Goal: Transaction & Acquisition: Purchase product/service

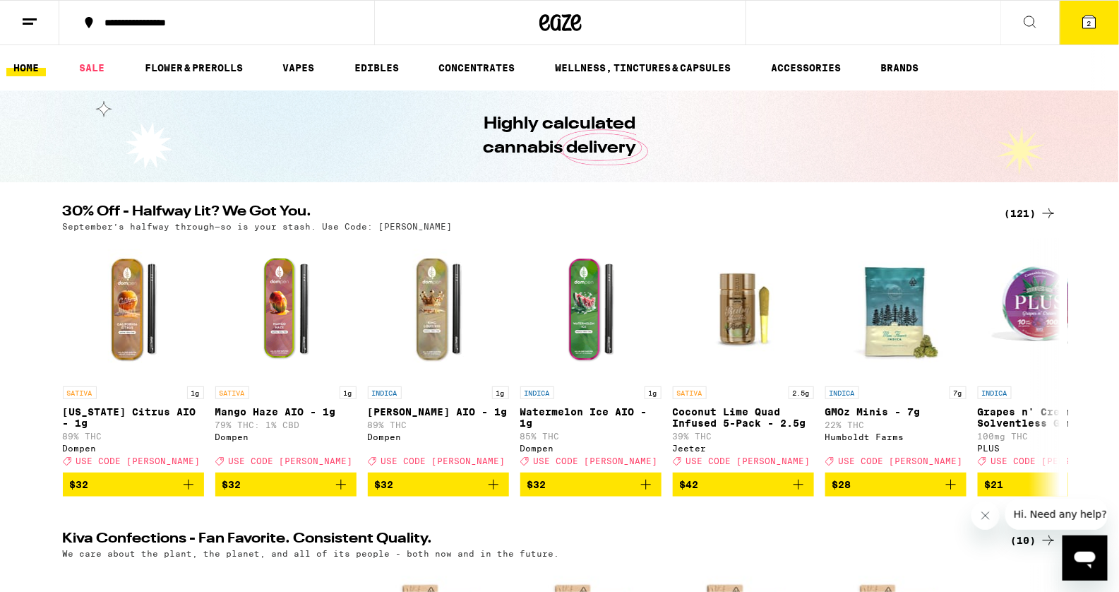
click at [1094, 30] on button "2" at bounding box center [1089, 23] width 59 height 44
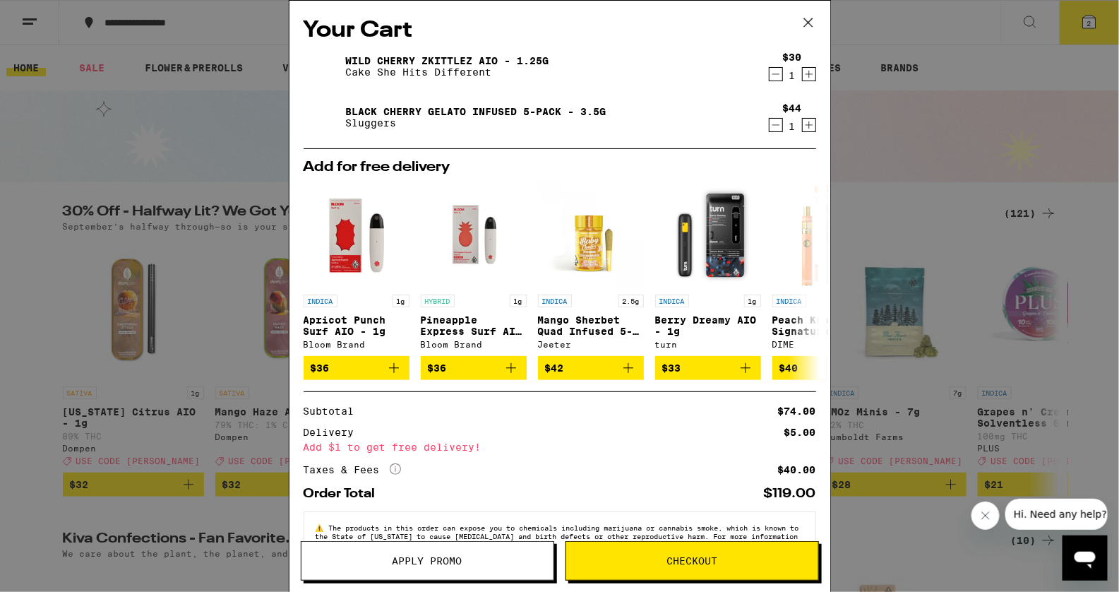
click at [772, 76] on icon "Decrement" at bounding box center [776, 74] width 13 height 17
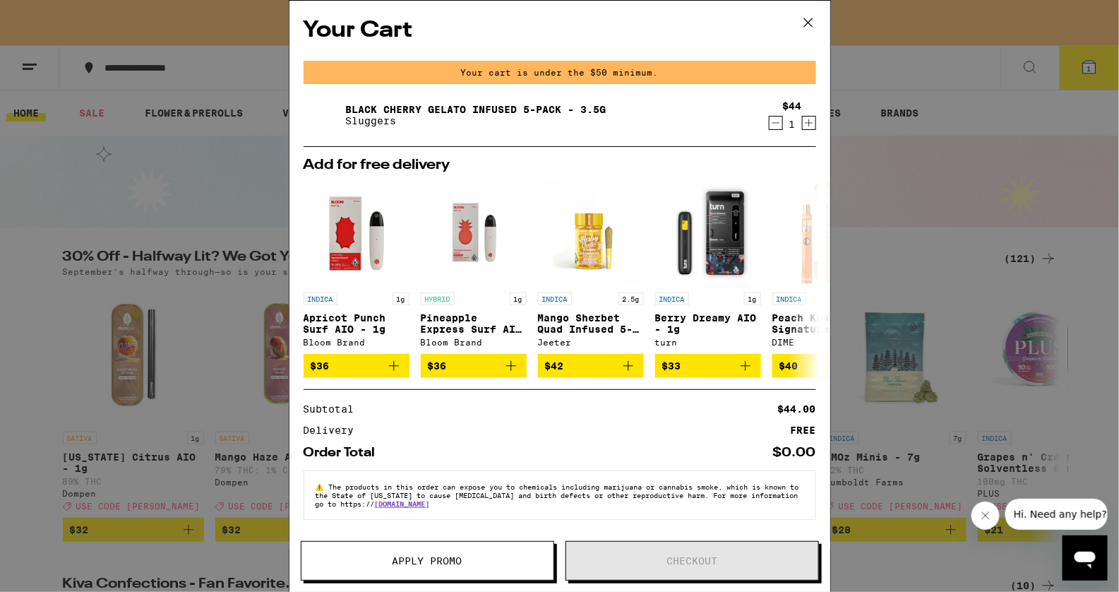
click at [768, 115] on div "$44 1" at bounding box center [789, 115] width 53 height 30
click at [770, 120] on icon "Decrement" at bounding box center [776, 122] width 13 height 17
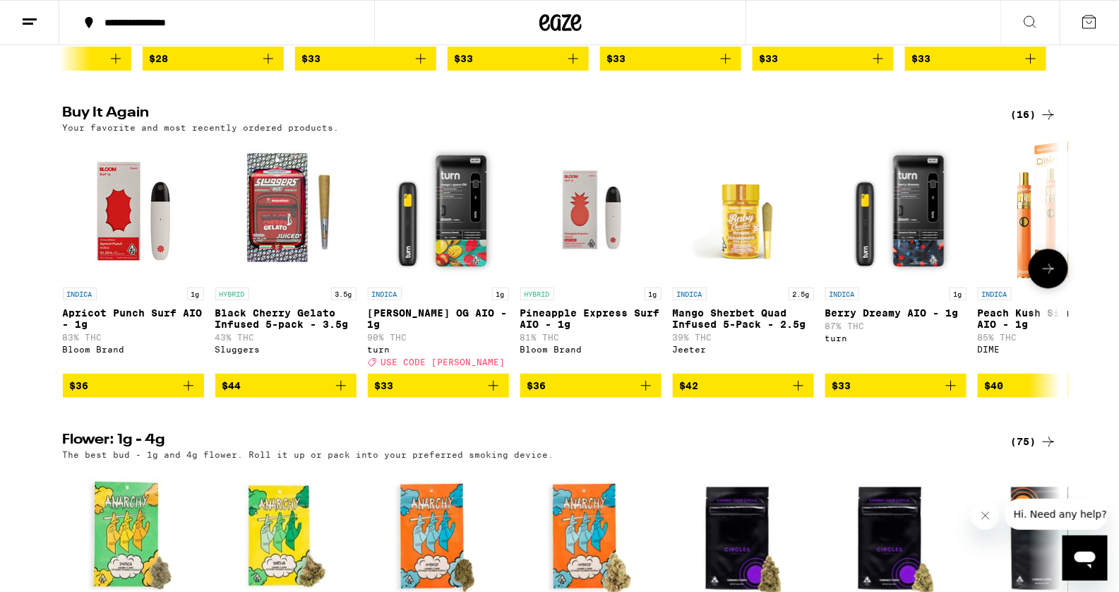
click at [145, 394] on span "$36" at bounding box center [133, 385] width 127 height 17
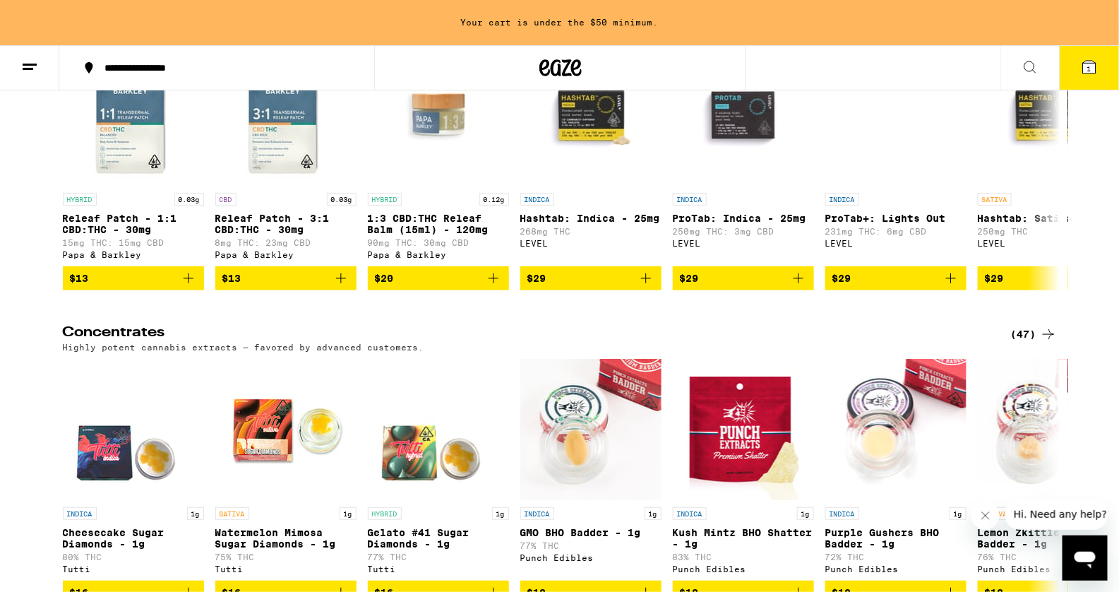
scroll to position [5573, 0]
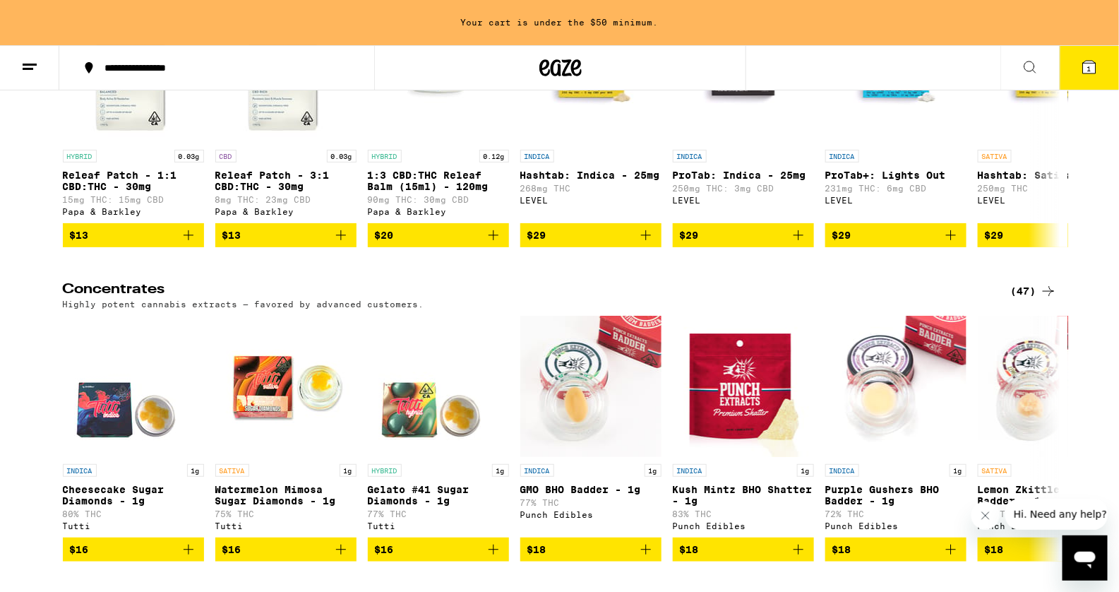
click at [41, 75] on button at bounding box center [29, 68] width 59 height 44
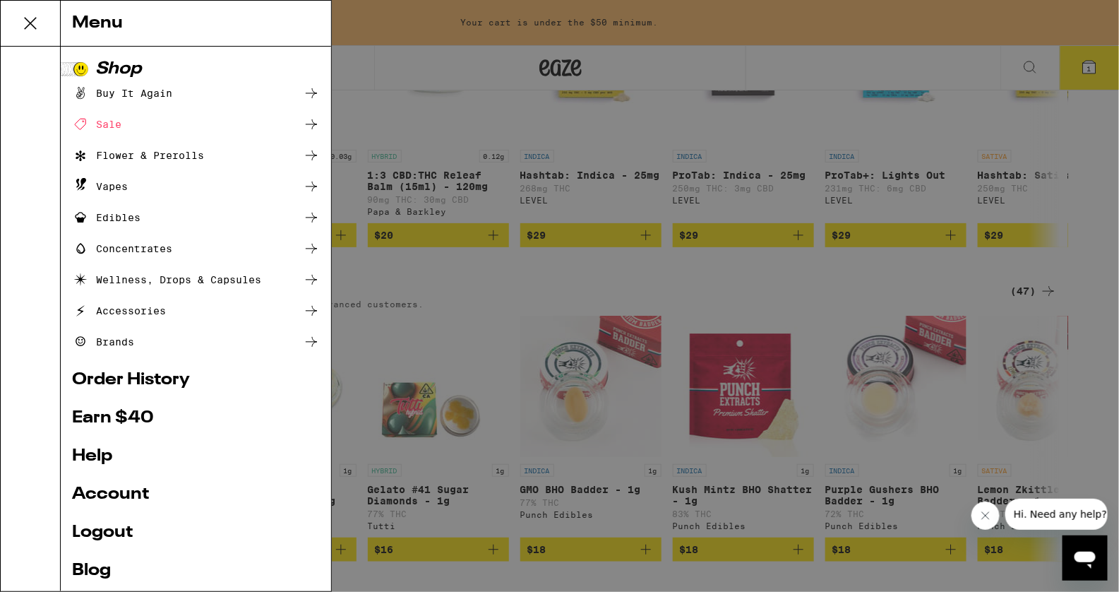
drag, startPoint x: 791, startPoint y: 105, endPoint x: 886, endPoint y: 95, distance: 95.8
click at [803, 98] on div "Menu Shop Buy It Again Sale Flower & Prerolls Vapes Edibles Concentrates Wellne…" at bounding box center [559, 296] width 1119 height 592
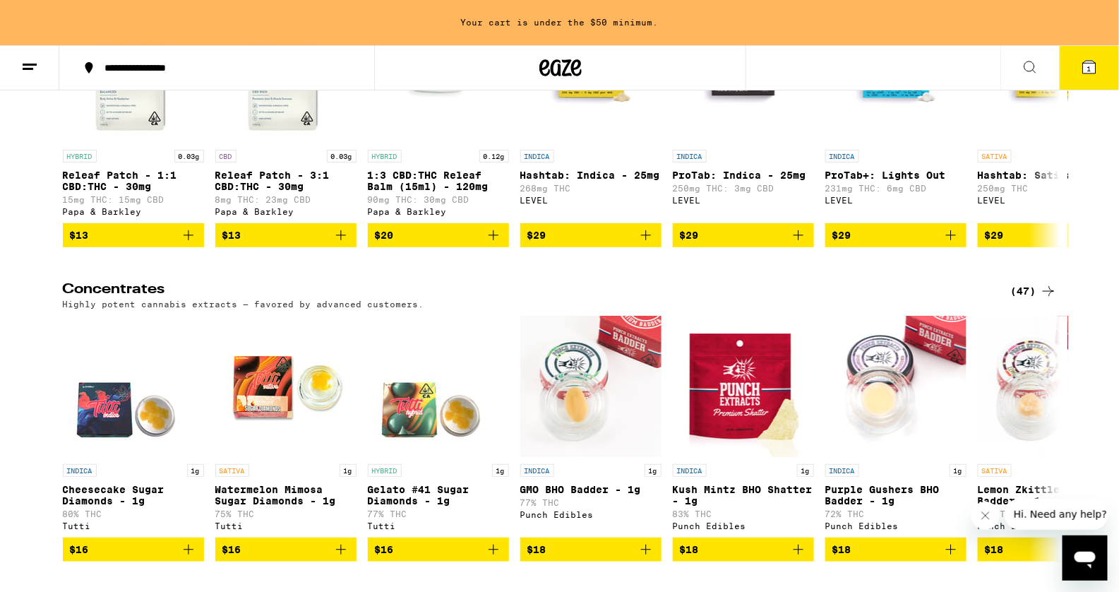
click at [1026, 70] on icon at bounding box center [1030, 67] width 17 height 17
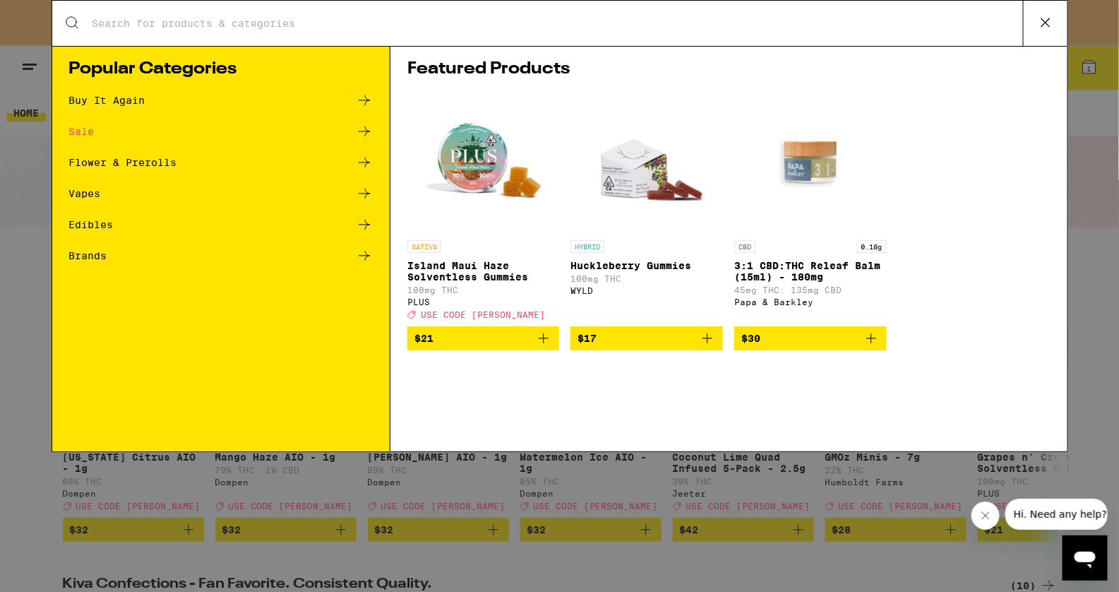
scroll to position [0, 0]
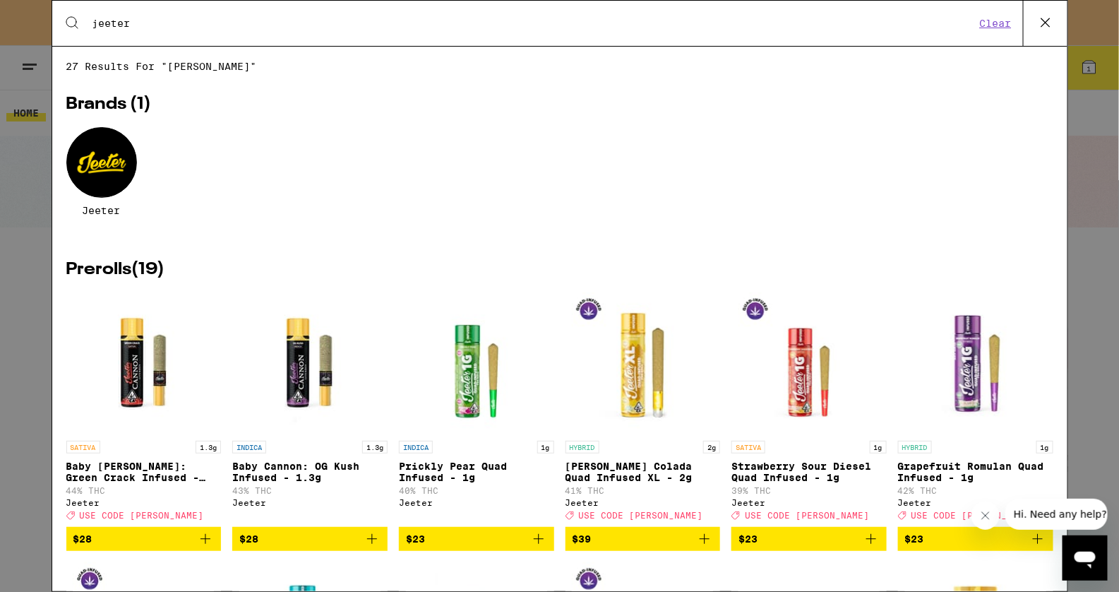
type input "jeeter"
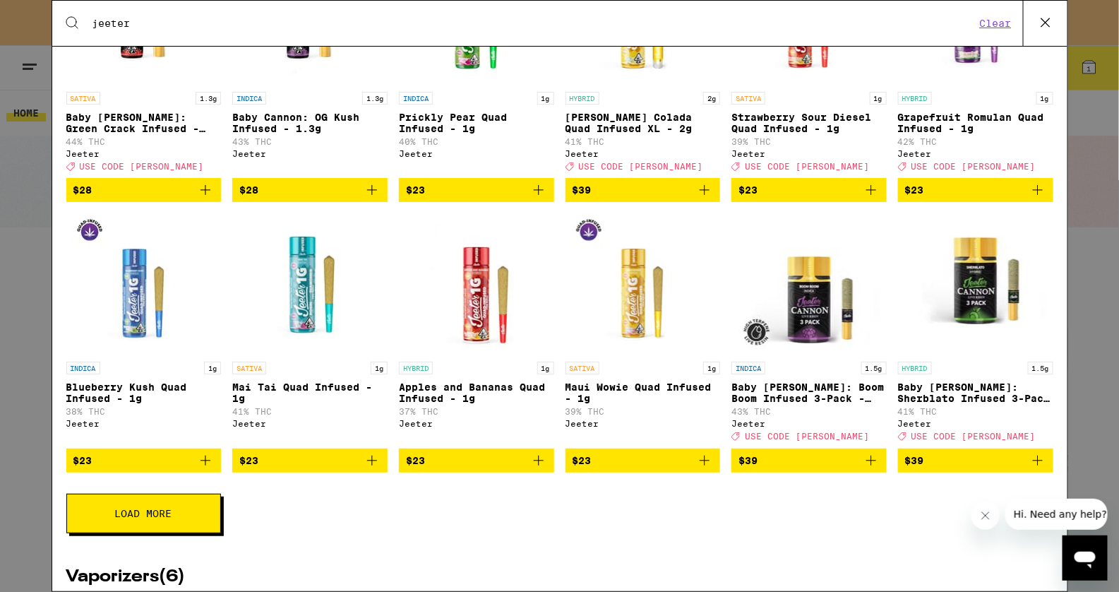
scroll to position [335, 0]
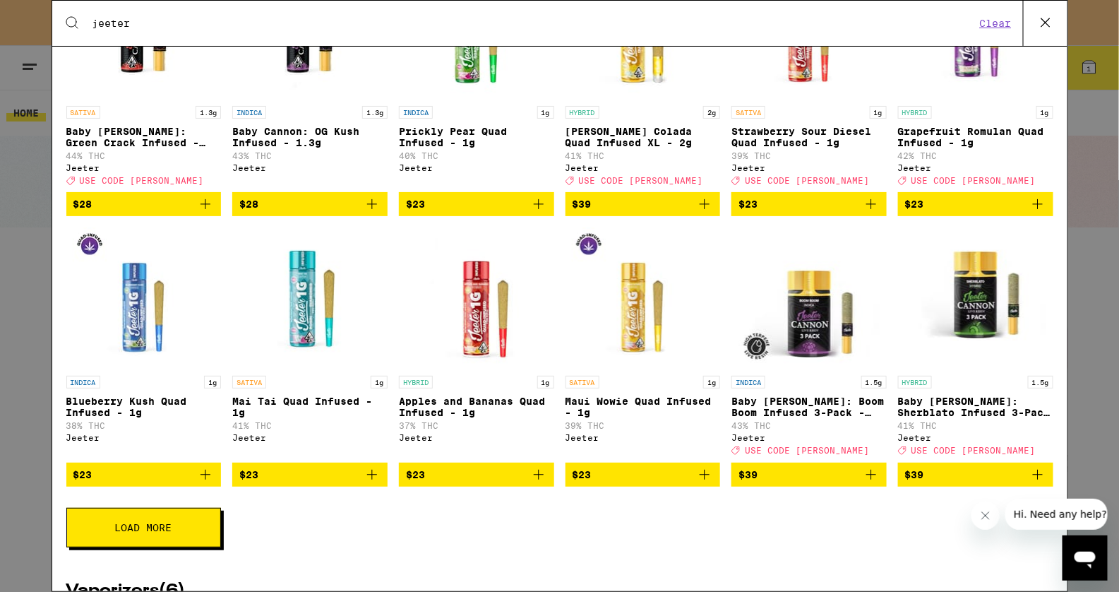
click at [156, 530] on button "Load More" at bounding box center [143, 528] width 155 height 40
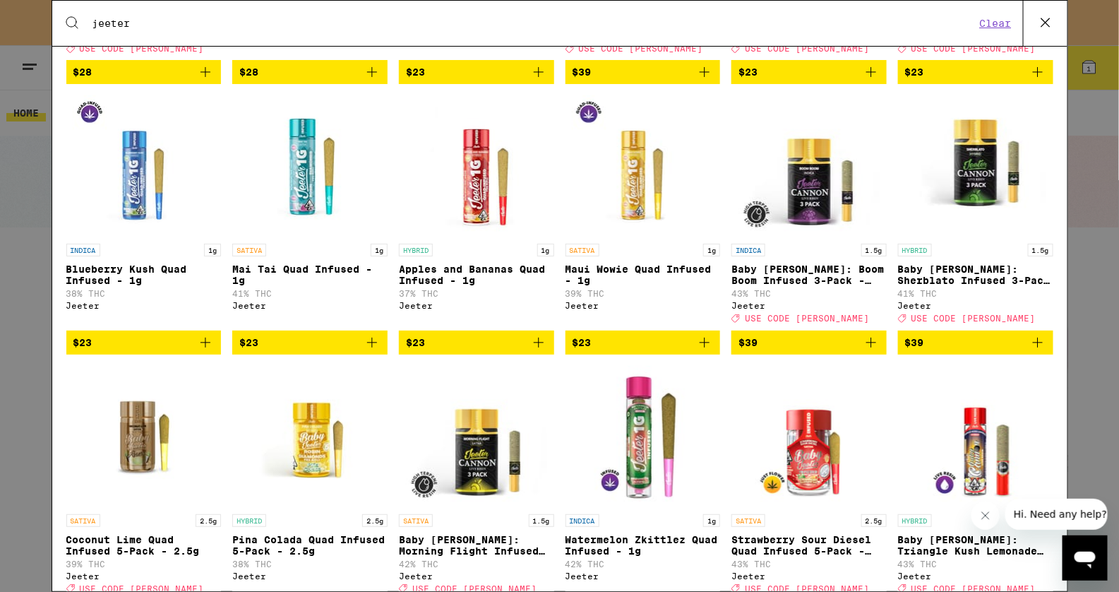
scroll to position [0, 0]
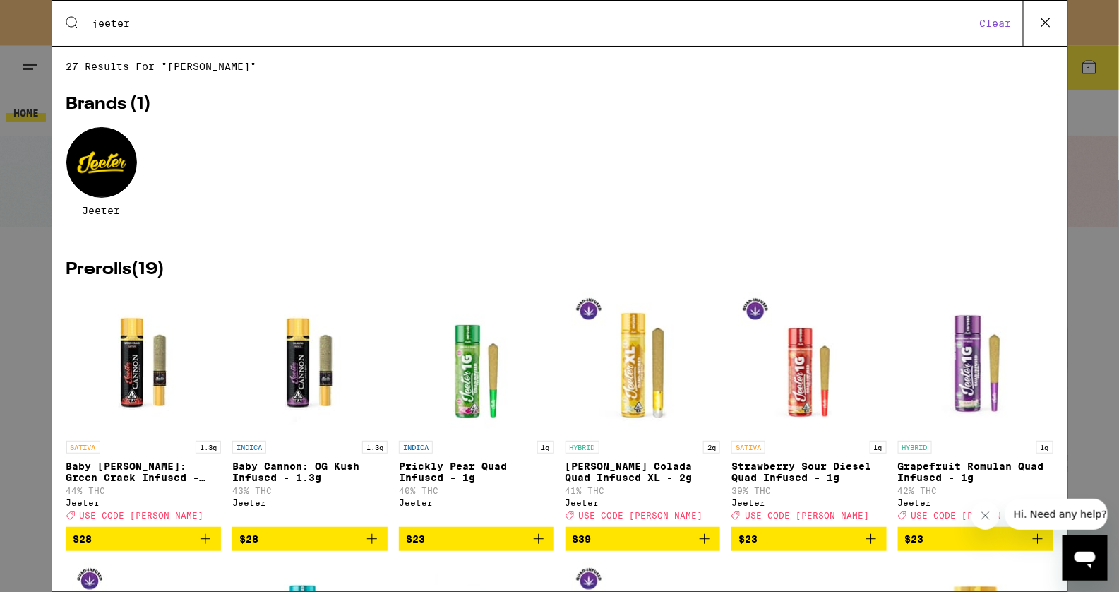
click at [20, 138] on div "Search for Products jeeter Clear 27 results for "jeeter" Brands ( 1 ) Jeeter Pr…" at bounding box center [559, 296] width 1119 height 592
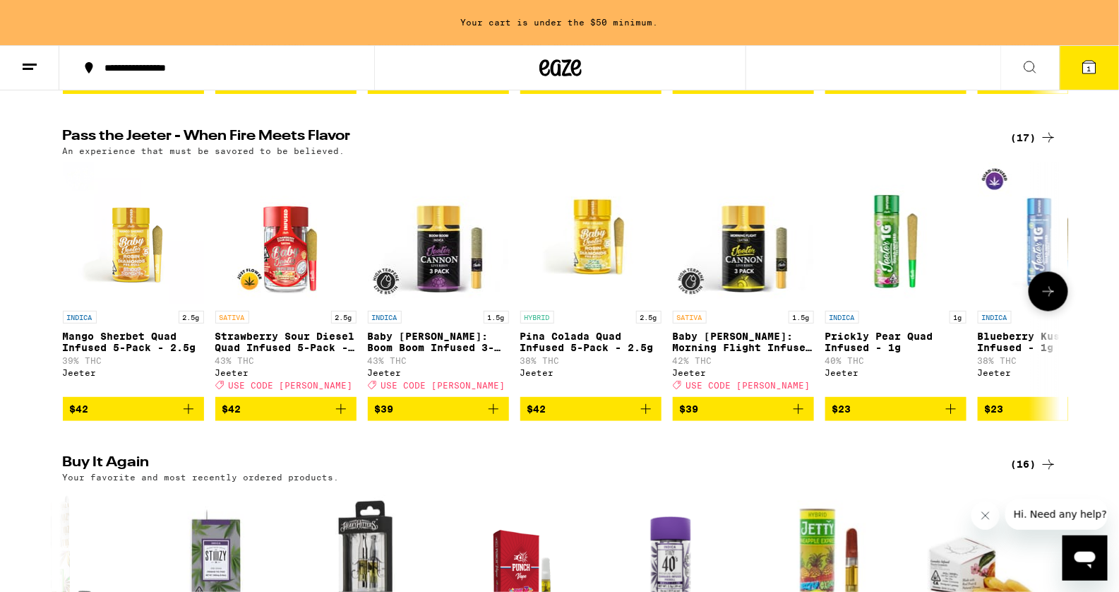
scroll to position [773, 0]
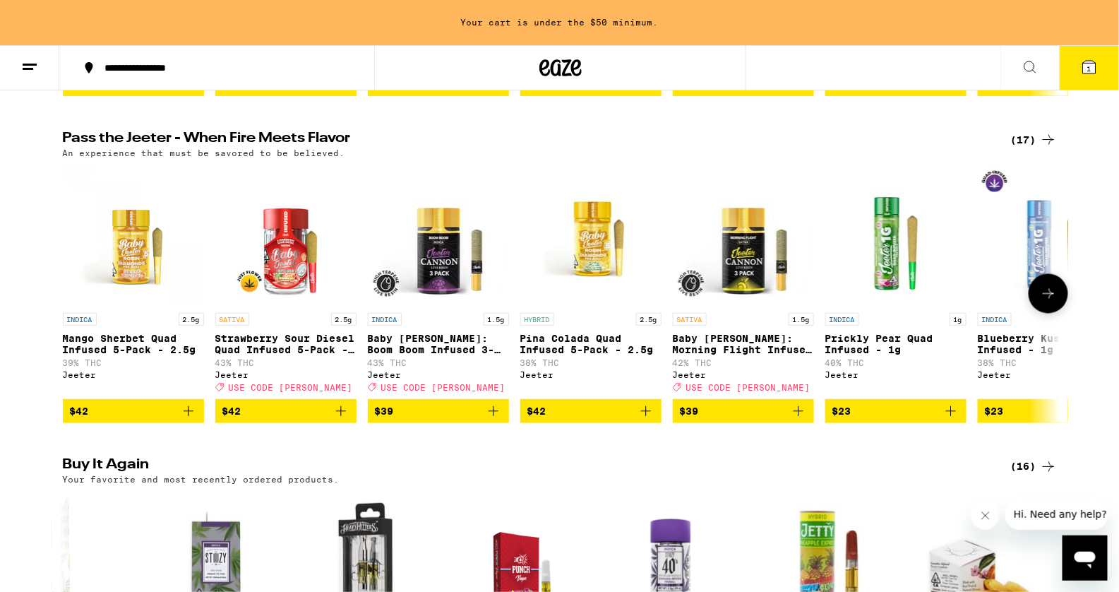
click at [302, 419] on span "$42" at bounding box center [285, 410] width 127 height 17
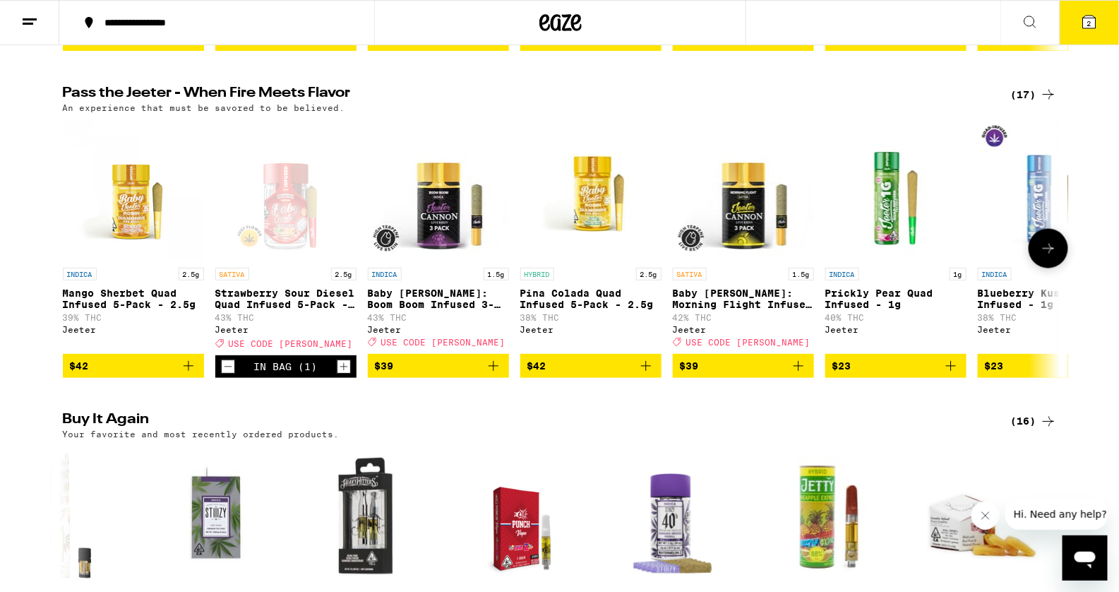
scroll to position [728, 0]
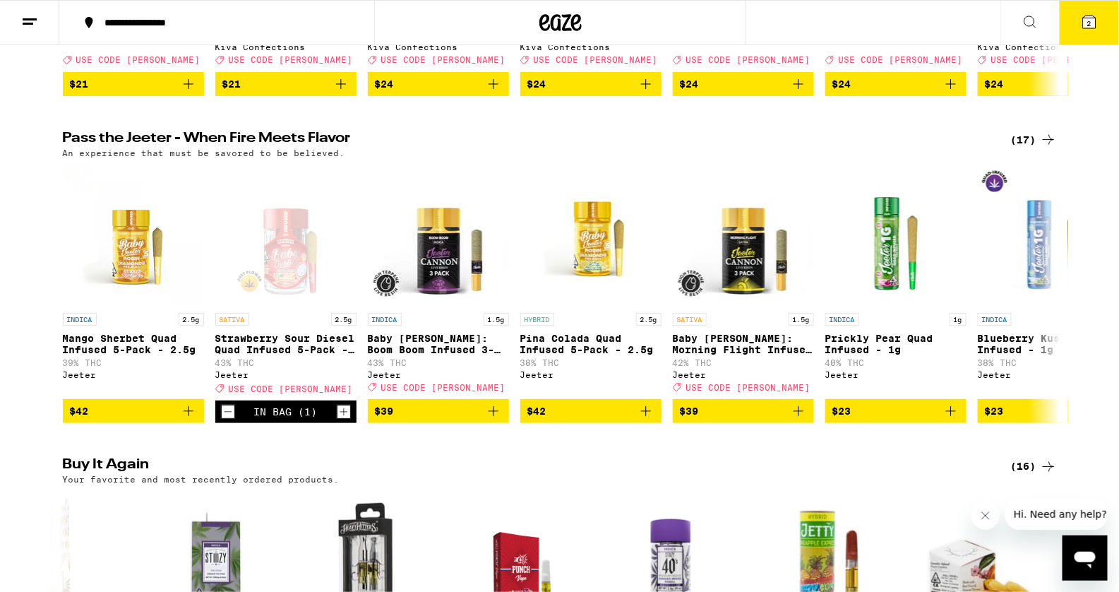
click at [1085, 15] on icon at bounding box center [1089, 21] width 17 height 17
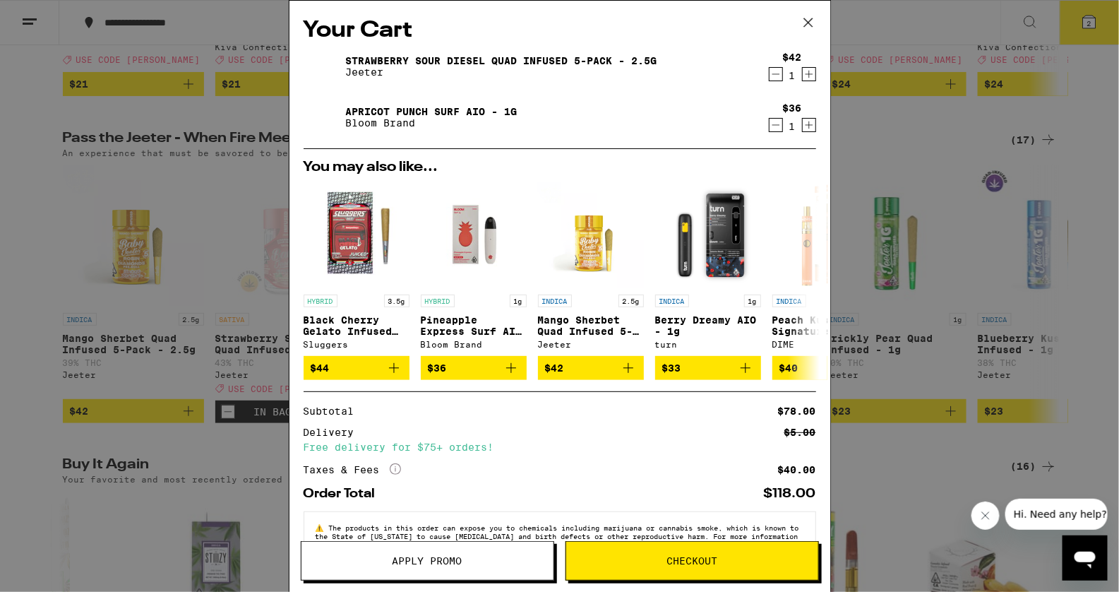
click at [408, 539] on span "The products in this order can expose you to chemicals including marijuana or c…" at bounding box center [558, 535] width 484 height 25
click at [417, 549] on button "Apply Promo" at bounding box center [427, 561] width 253 height 40
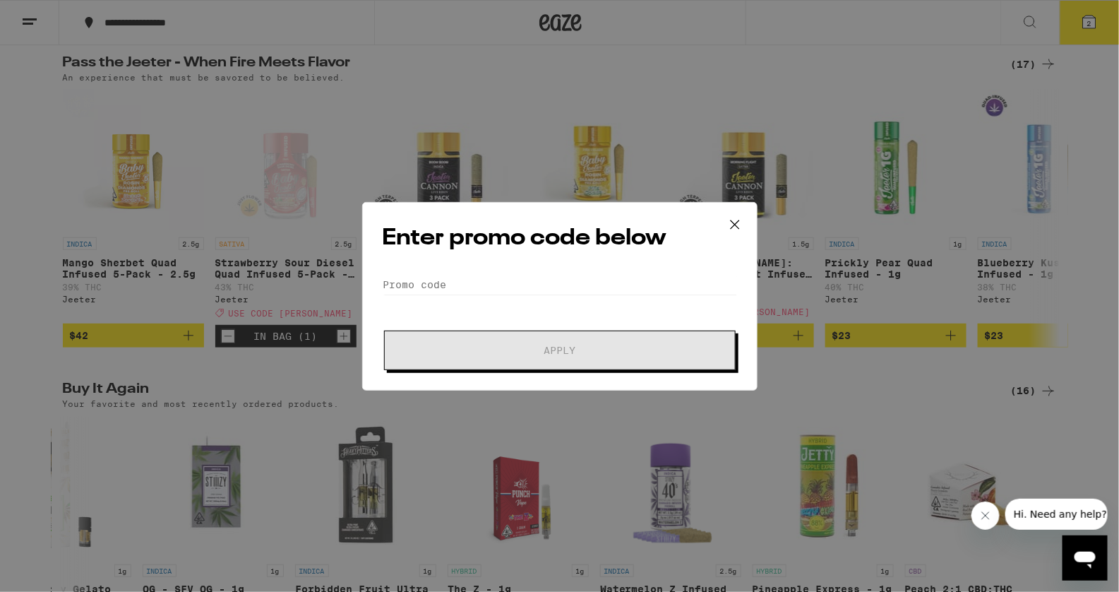
scroll to position [844, 0]
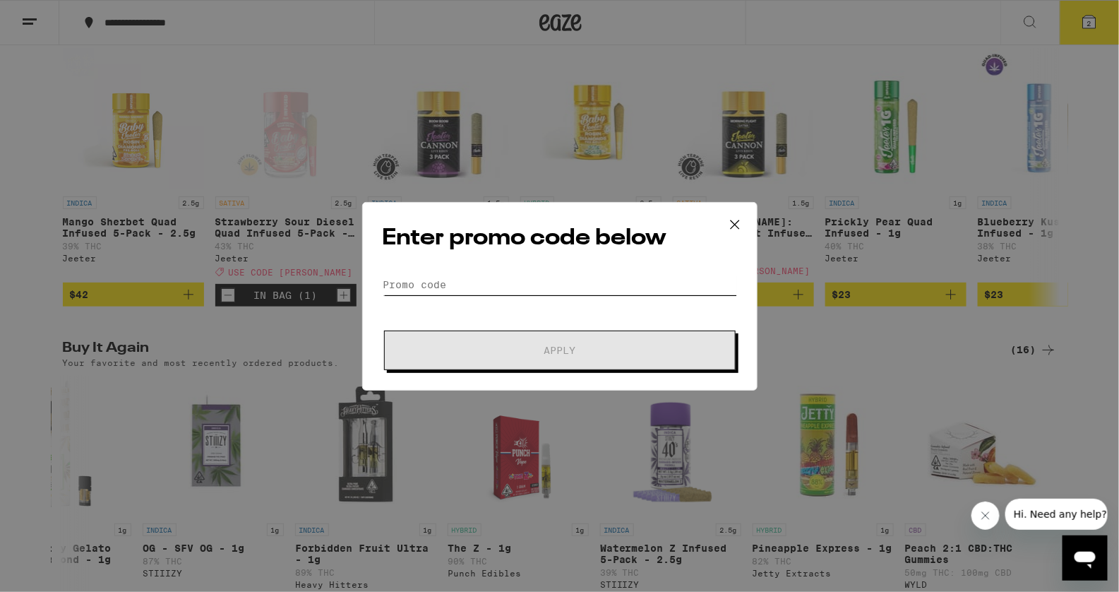
click at [415, 275] on input "Promo Code" at bounding box center [560, 284] width 354 height 21
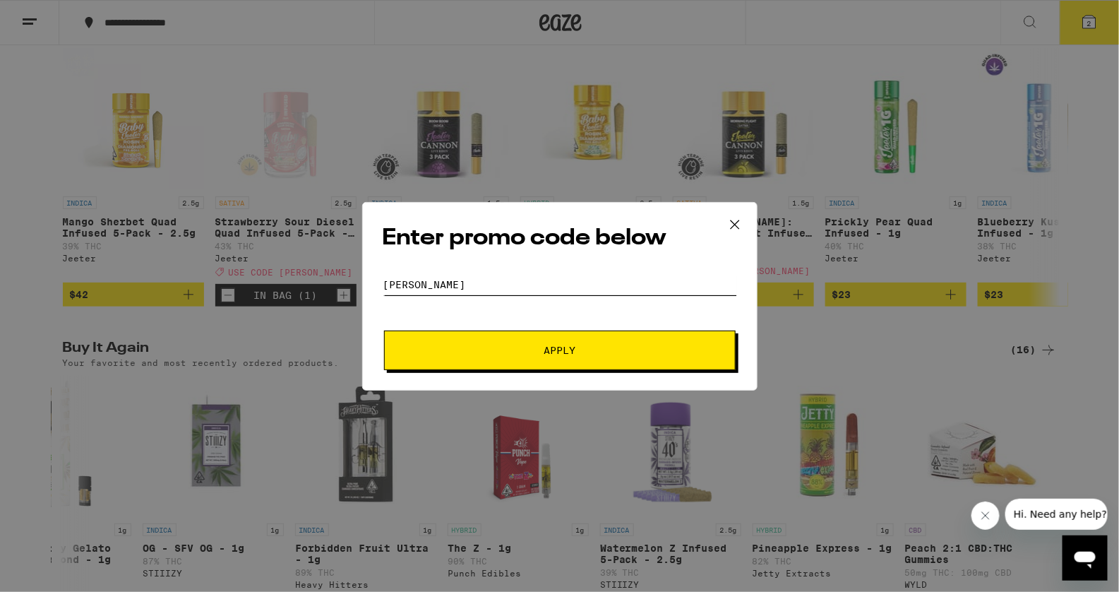
type input "[PERSON_NAME]"
click at [384, 330] on button "Apply" at bounding box center [560, 350] width 352 height 40
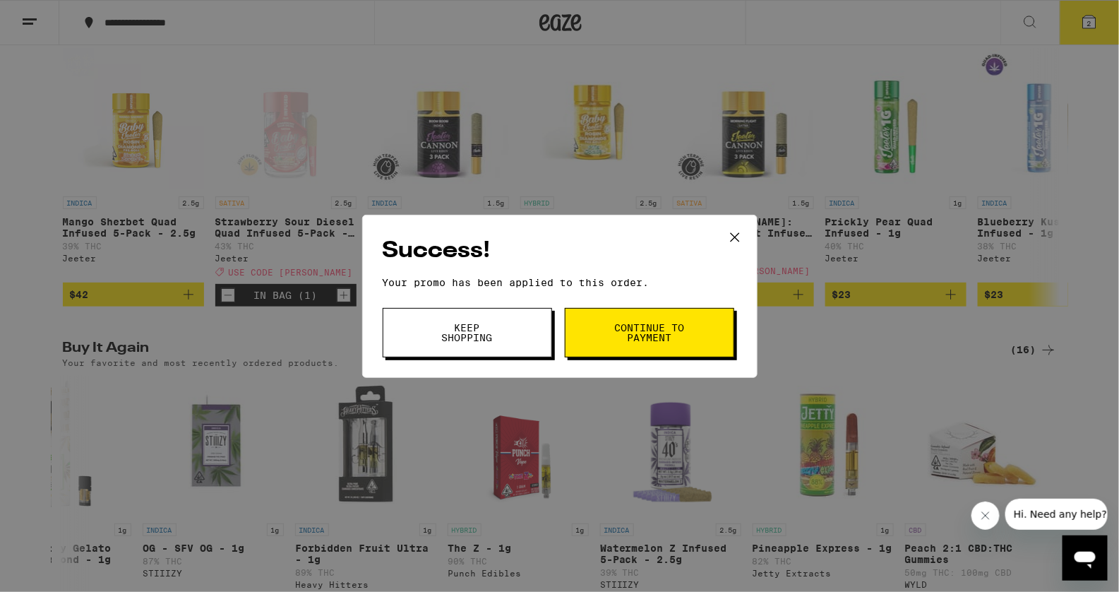
click at [614, 331] on span "Continue to payment" at bounding box center [650, 333] width 72 height 20
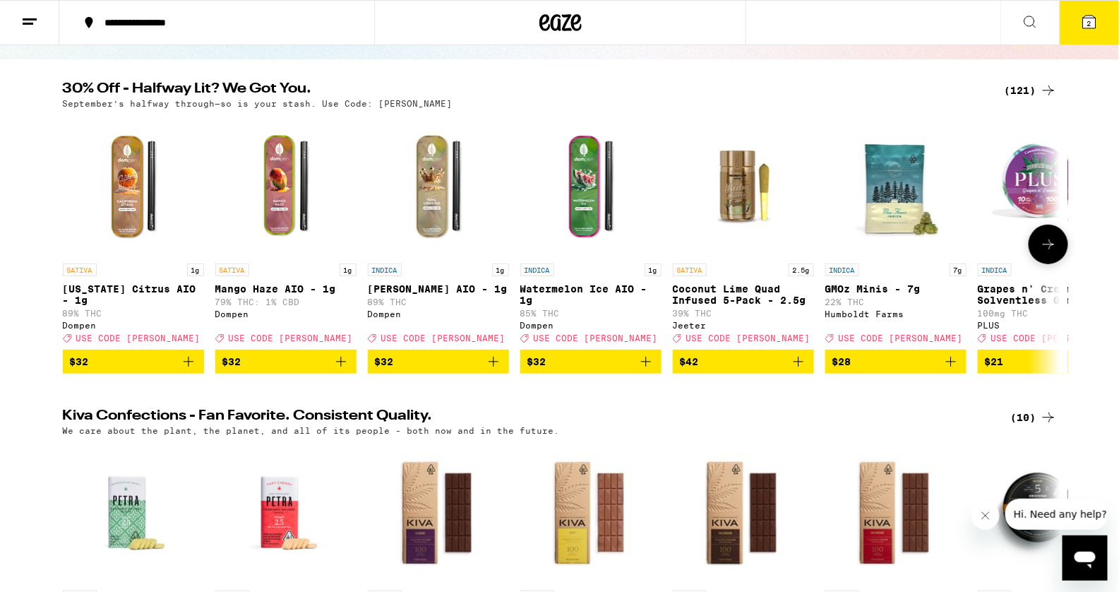
scroll to position [66, 0]
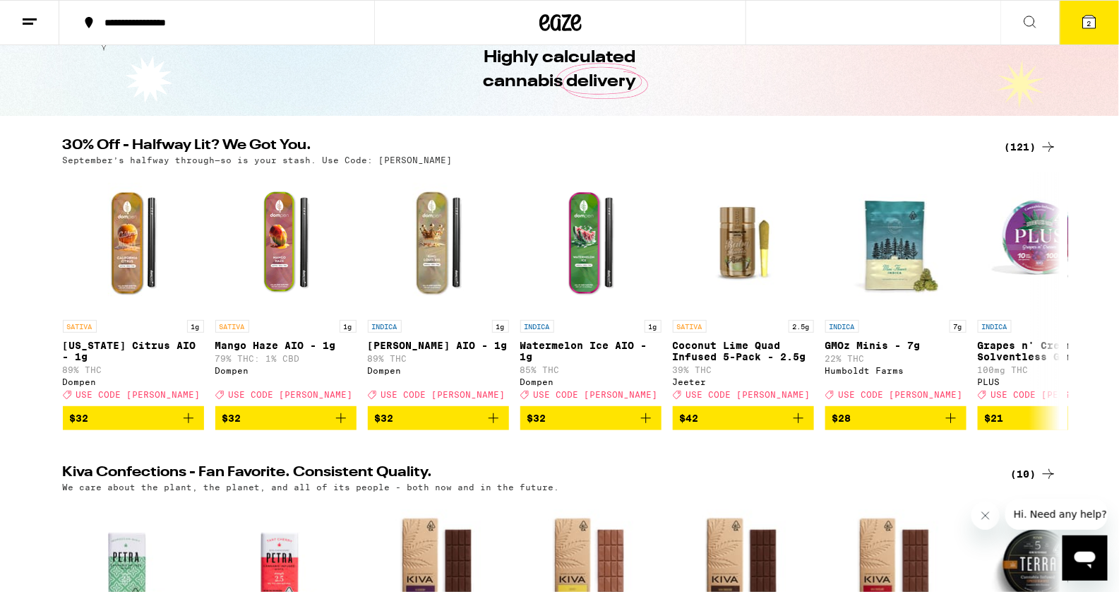
click at [1097, 22] on button "2" at bounding box center [1089, 23] width 59 height 44
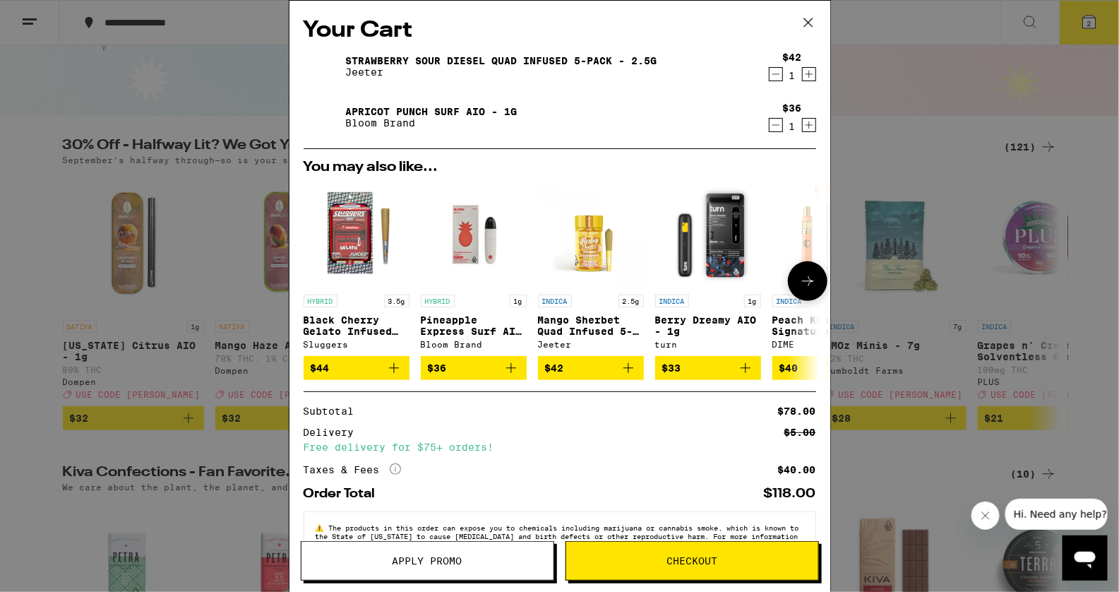
scroll to position [44, 0]
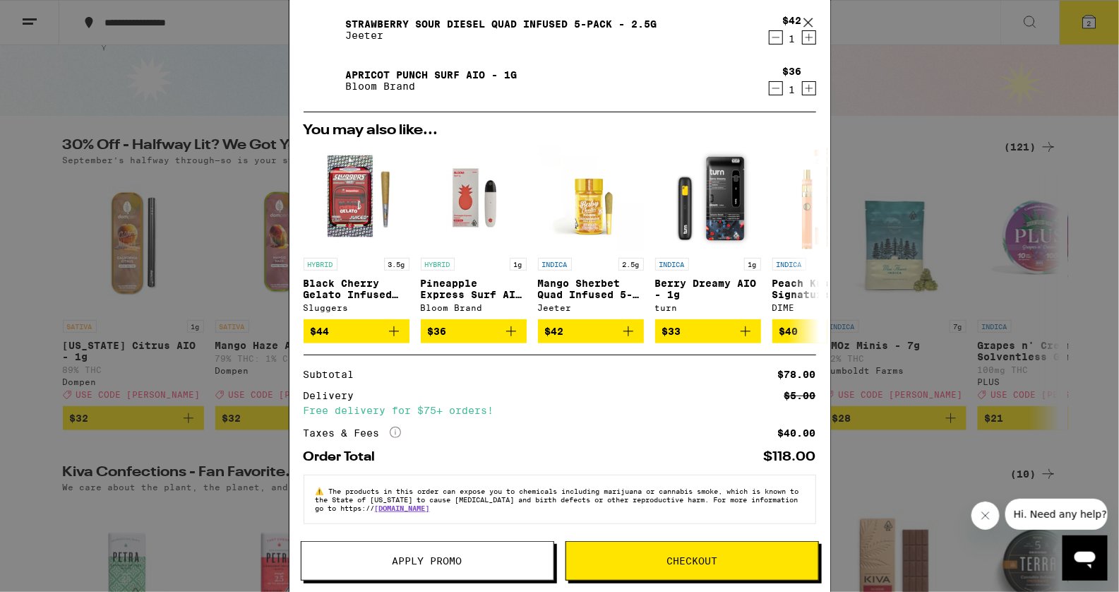
click at [444, 566] on span "Apply Promo" at bounding box center [428, 561] width 70 height 10
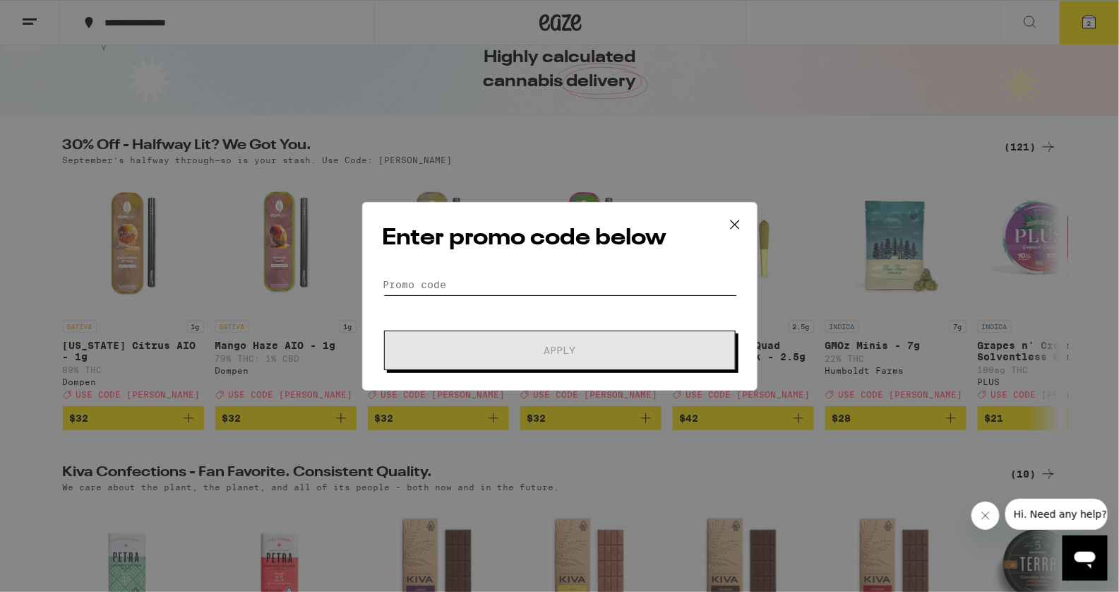
click at [527, 274] on input "Promo Code" at bounding box center [560, 284] width 354 height 21
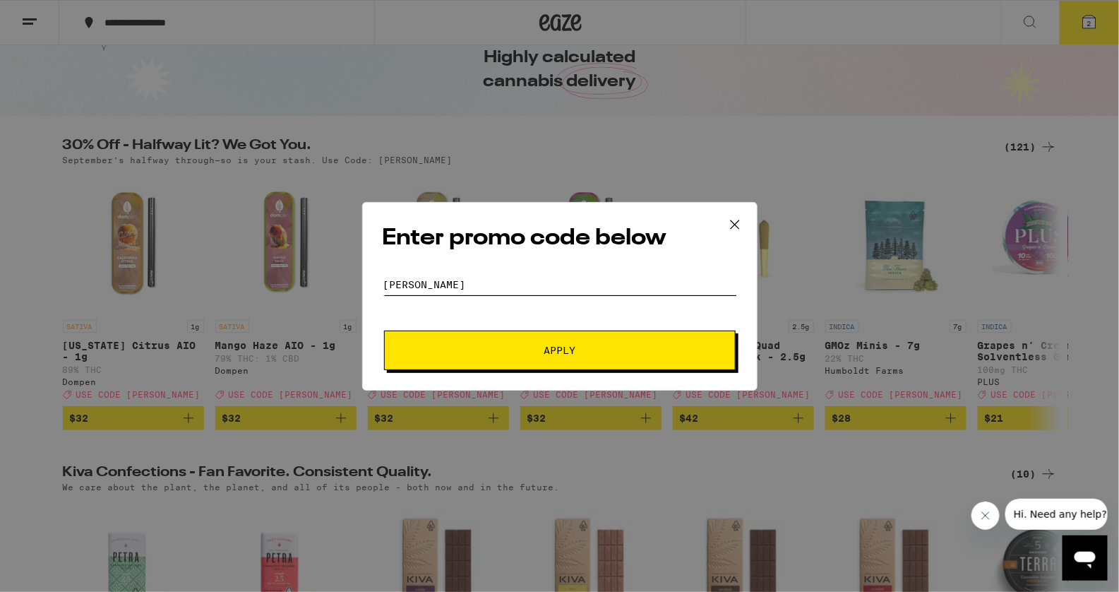
type input "[PERSON_NAME]"
click at [384, 330] on button "Apply" at bounding box center [560, 350] width 352 height 40
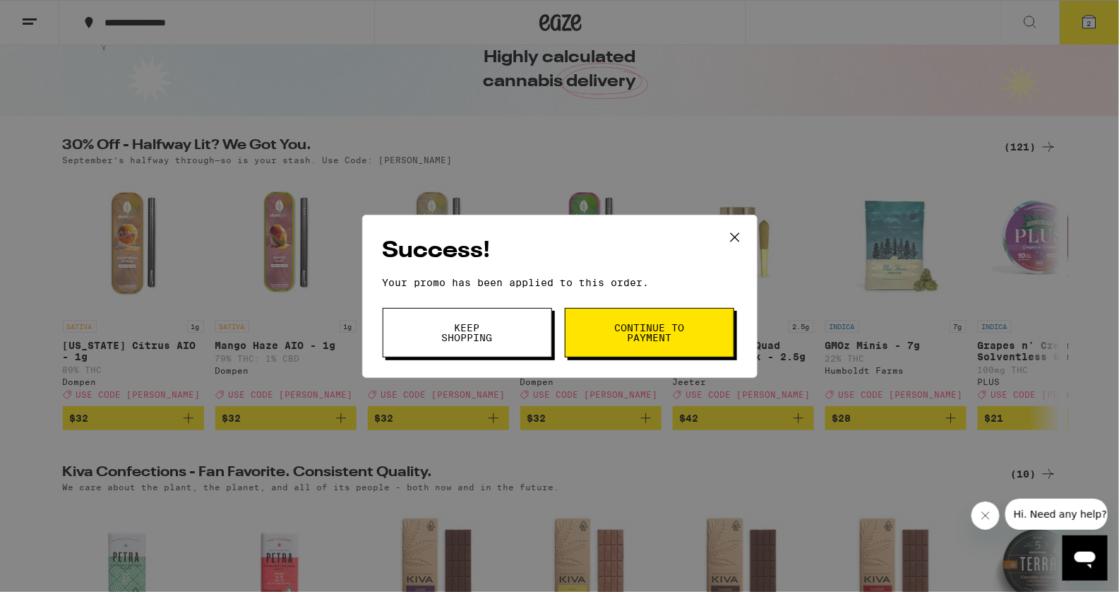
click at [615, 327] on span "Continue to payment" at bounding box center [650, 333] width 72 height 20
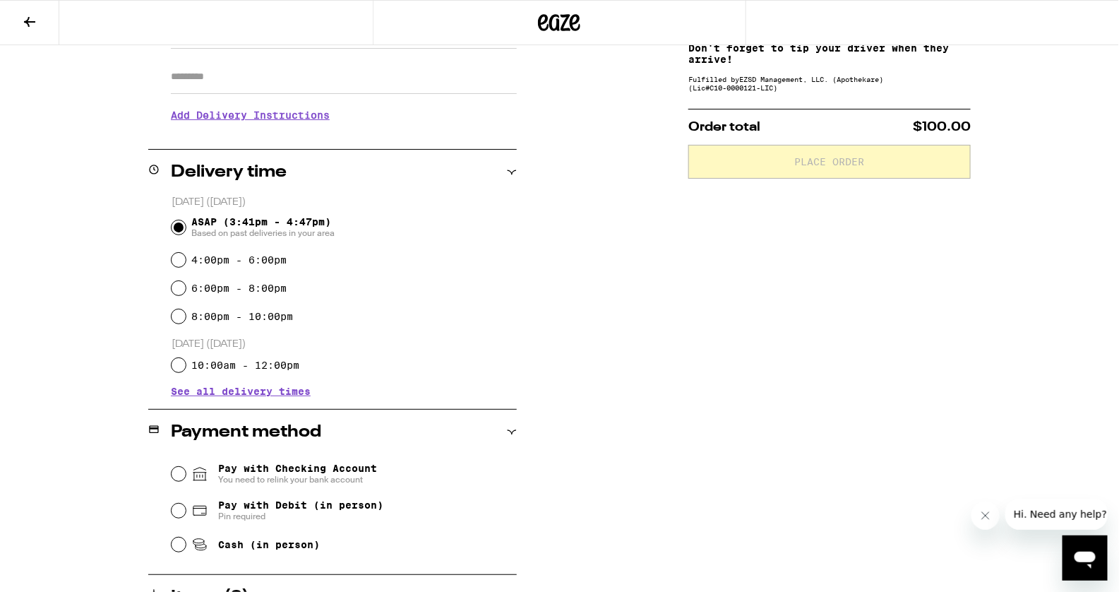
scroll to position [245, 0]
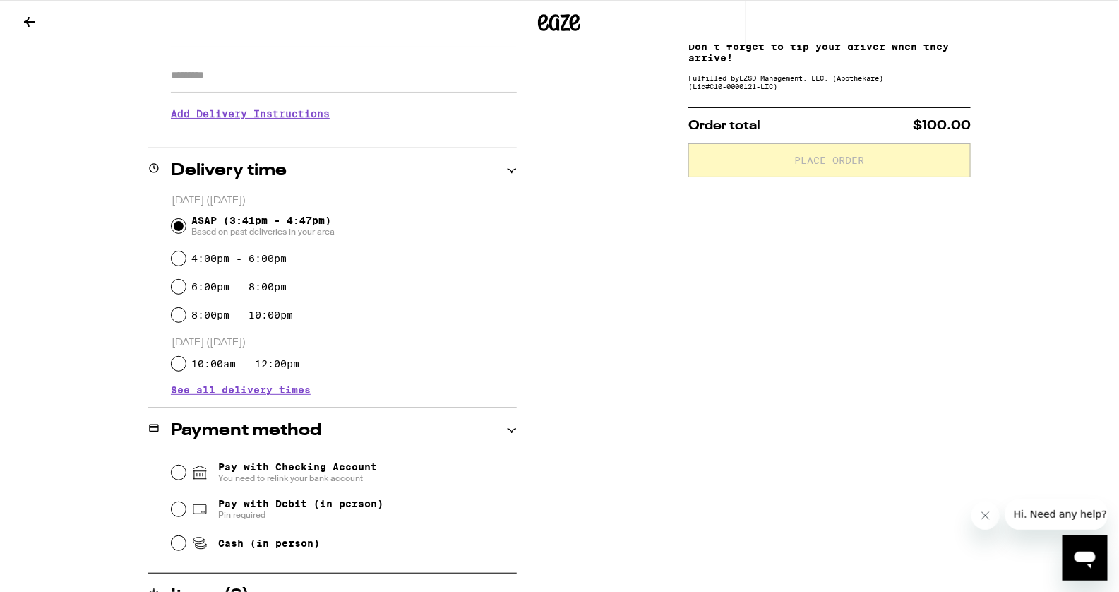
click at [313, 66] on input "Apt/Suite" at bounding box center [344, 76] width 346 height 34
click at [208, 115] on h3 "Add Delivery Instructions" at bounding box center [344, 113] width 346 height 32
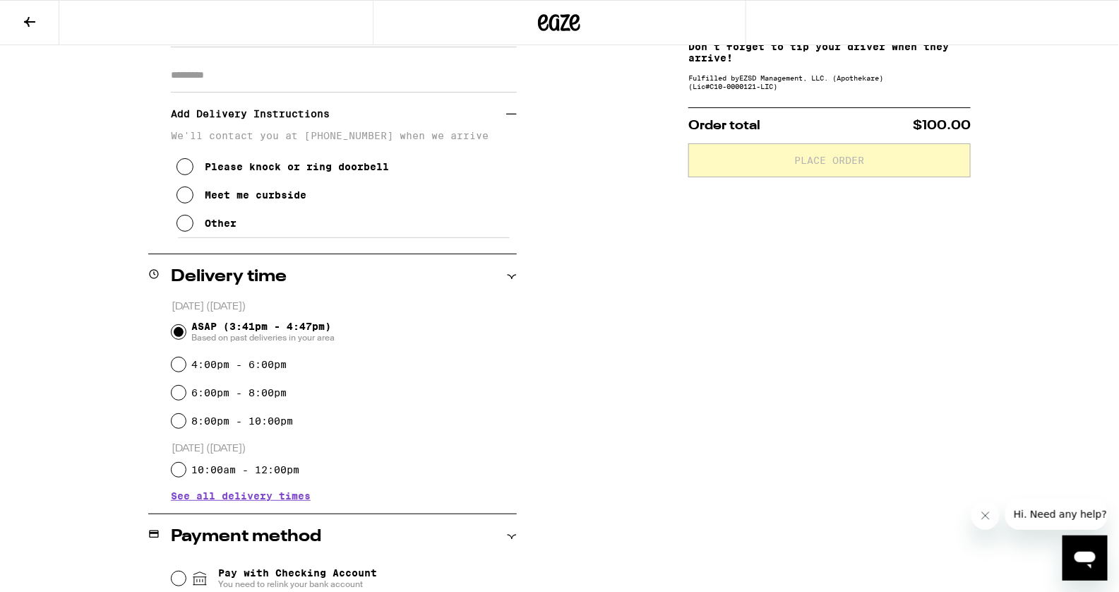
click at [196, 222] on button "Other" at bounding box center [207, 223] width 60 height 28
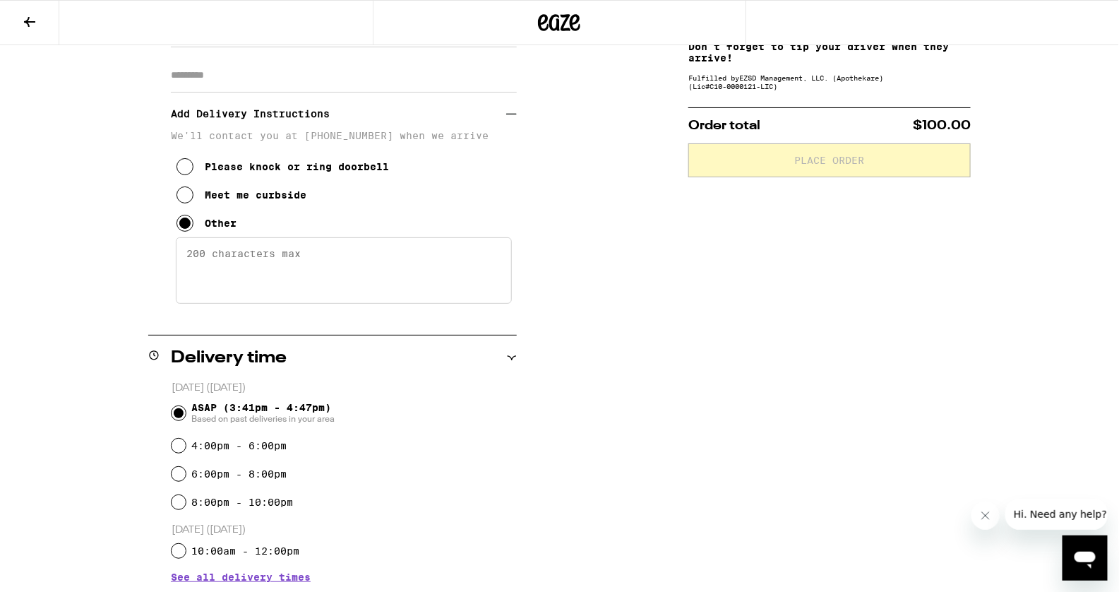
click at [232, 287] on textarea "Enter any other delivery instructions you want driver to know" at bounding box center [344, 270] width 336 height 66
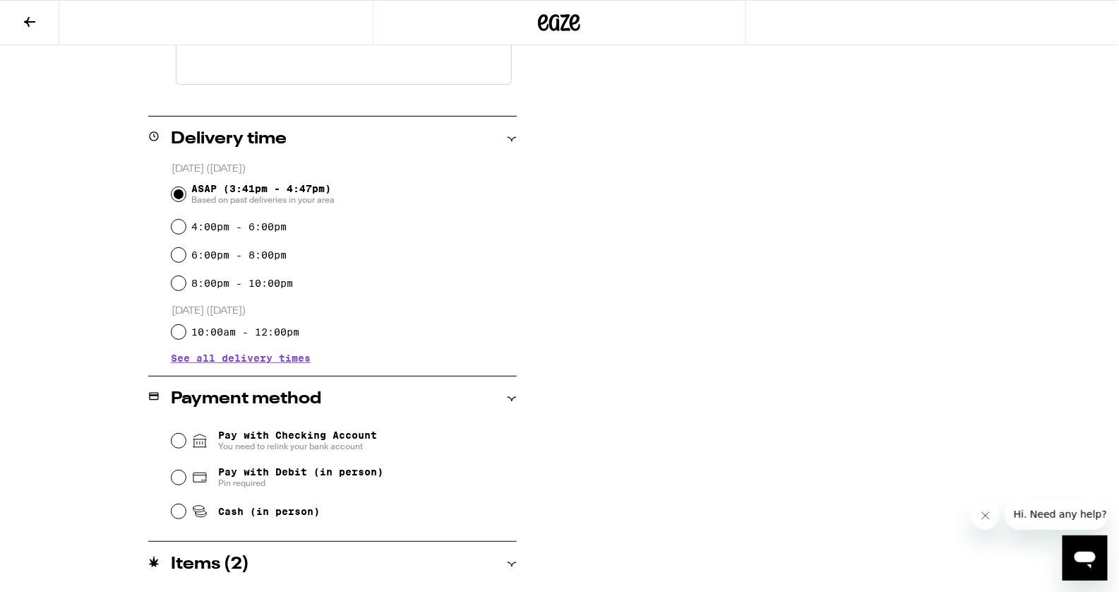
scroll to position [461, 0]
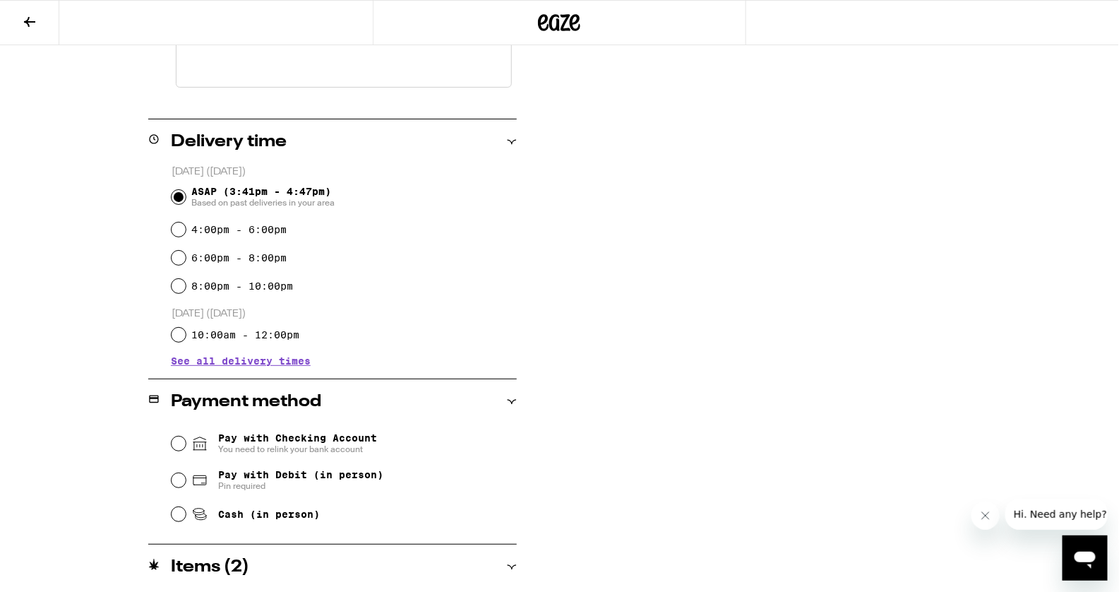
type textarea "Building 4"
click at [289, 480] on span "Pay with Debit (in person)" at bounding box center [300, 474] width 165 height 11
click at [186, 480] on input "Pay with Debit (in person) Pin required" at bounding box center [179, 480] width 14 height 14
radio input "true"
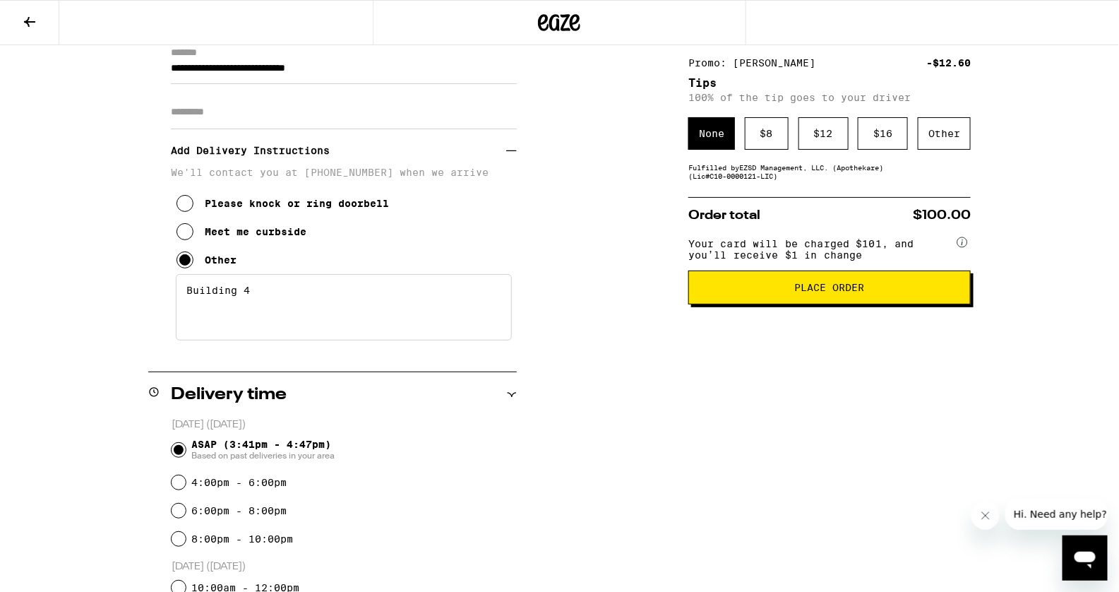
scroll to position [0, 0]
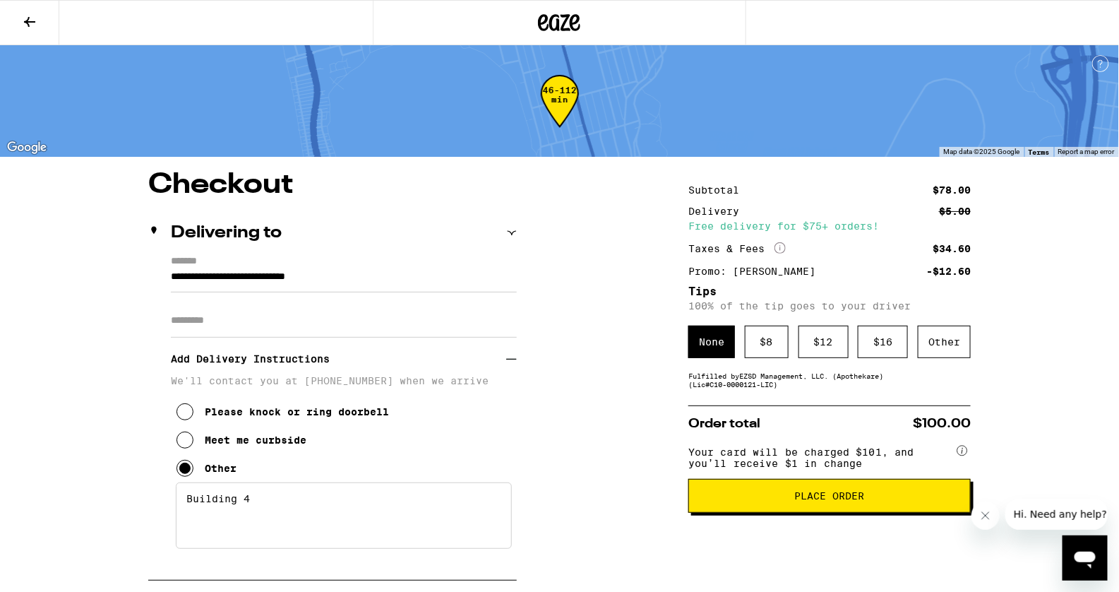
click at [960, 357] on div "Other" at bounding box center [944, 342] width 53 height 32
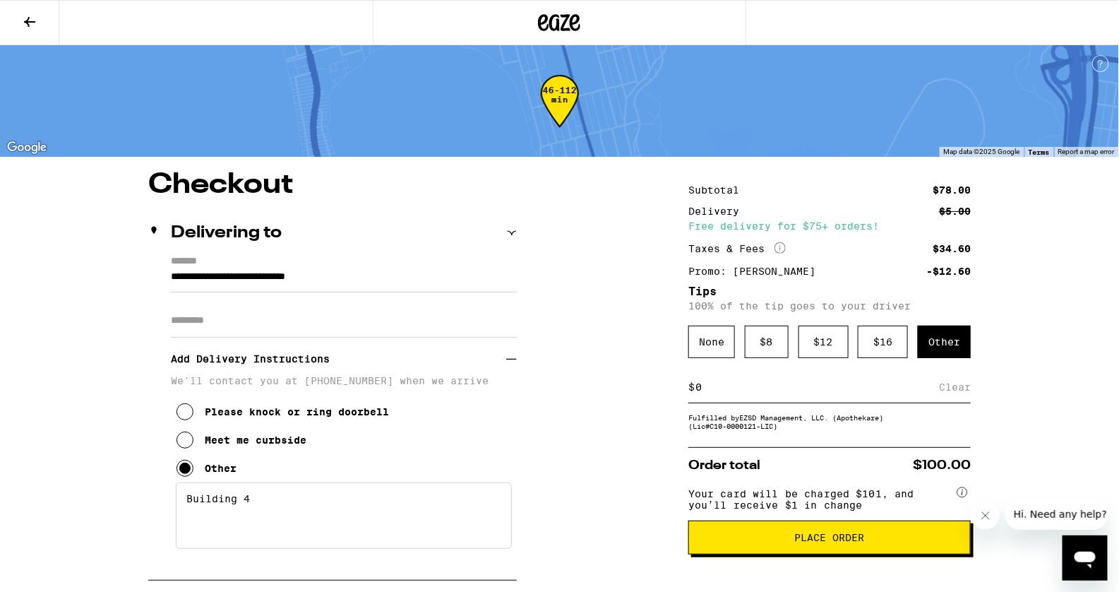
click at [818, 403] on div "$ Clear" at bounding box center [829, 387] width 282 height 32
click at [812, 393] on input at bounding box center [817, 387] width 244 height 13
click at [811, 389] on input at bounding box center [817, 387] width 244 height 13
click at [810, 388] on input at bounding box center [817, 387] width 244 height 13
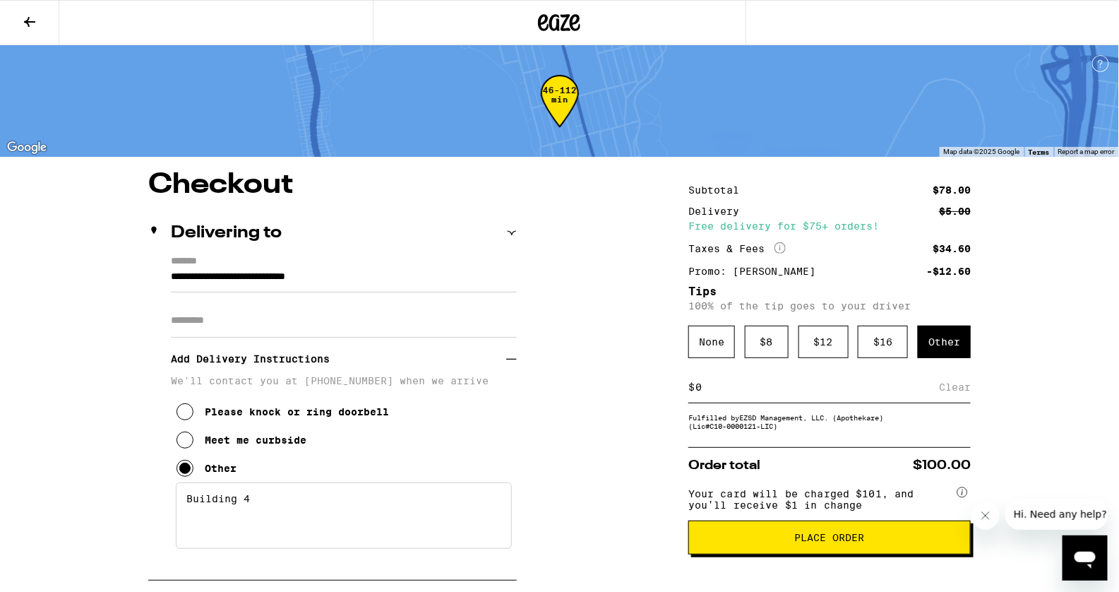
click at [808, 389] on input at bounding box center [817, 387] width 244 height 13
type input "4"
click at [755, 393] on input "4" at bounding box center [820, 387] width 251 height 13
click at [963, 386] on div "Save" at bounding box center [957, 386] width 25 height 31
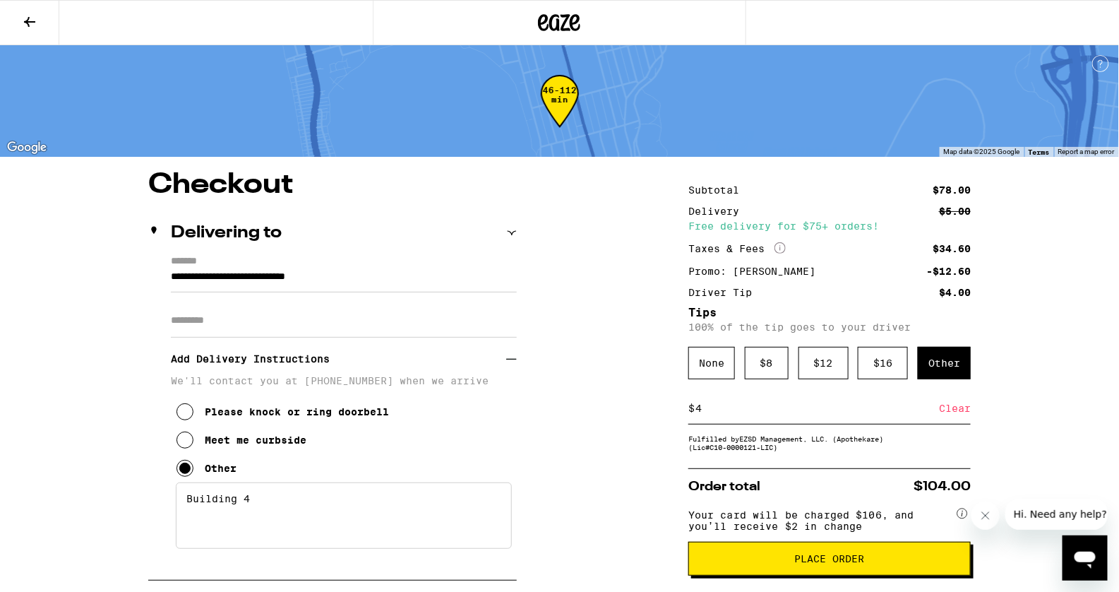
click at [745, 410] on input "4" at bounding box center [817, 408] width 244 height 13
type input "5"
click at [946, 408] on div "Save" at bounding box center [957, 408] width 25 height 31
click at [910, 561] on button "Place Order" at bounding box center [829, 559] width 282 height 34
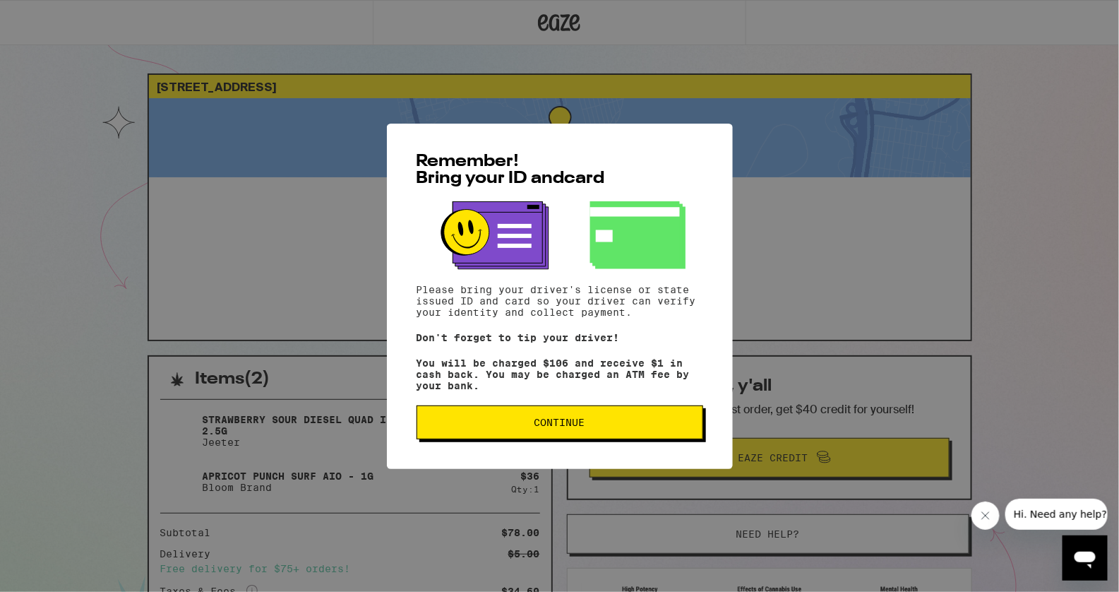
click at [621, 434] on button "Continue" at bounding box center [560, 422] width 287 height 34
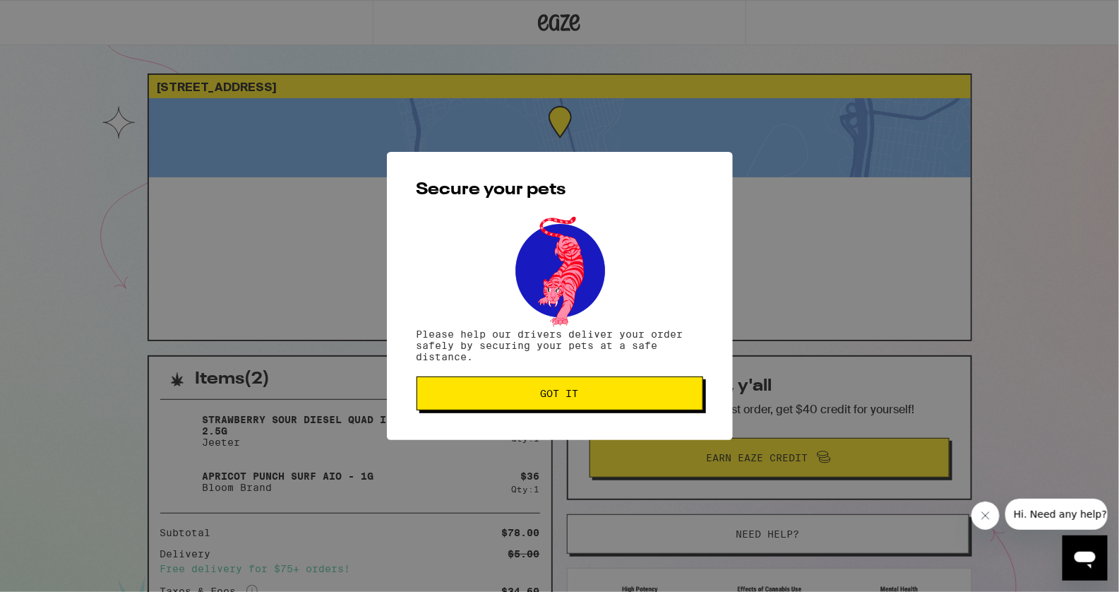
click at [588, 383] on button "Got it" at bounding box center [560, 393] width 287 height 34
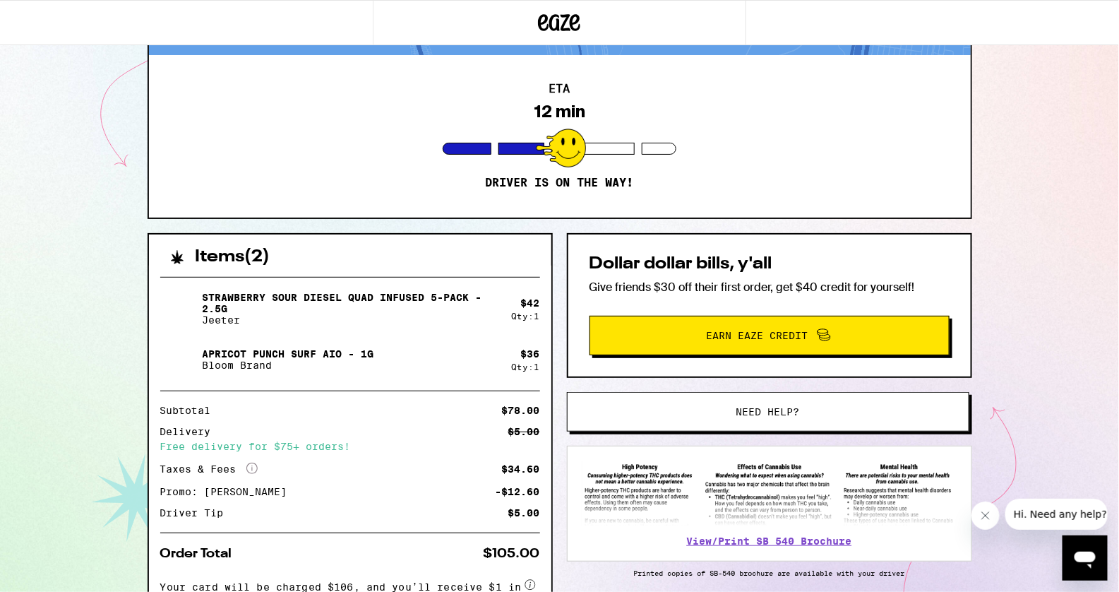
scroll to position [226, 0]
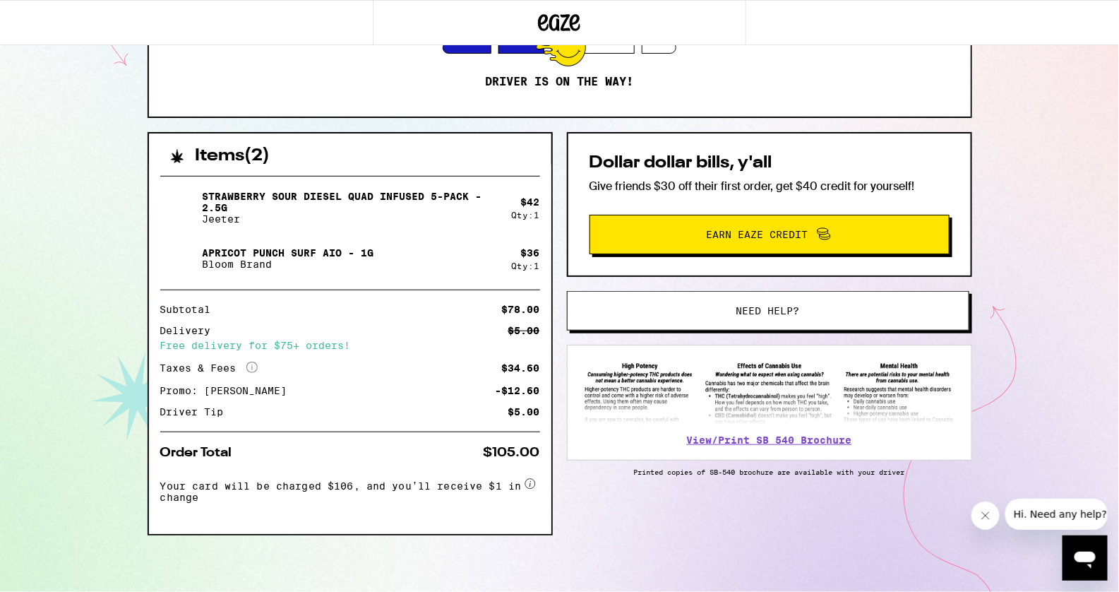
click at [772, 319] on button "Need help?" at bounding box center [768, 311] width 402 height 40
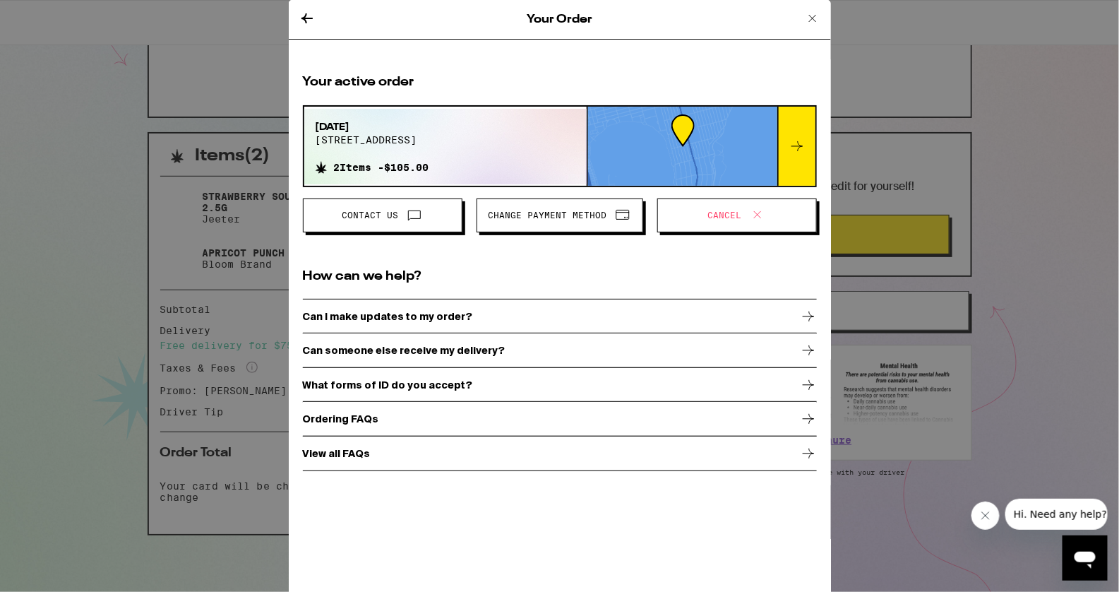
click at [746, 227] on button "Cancel" at bounding box center [737, 215] width 160 height 34
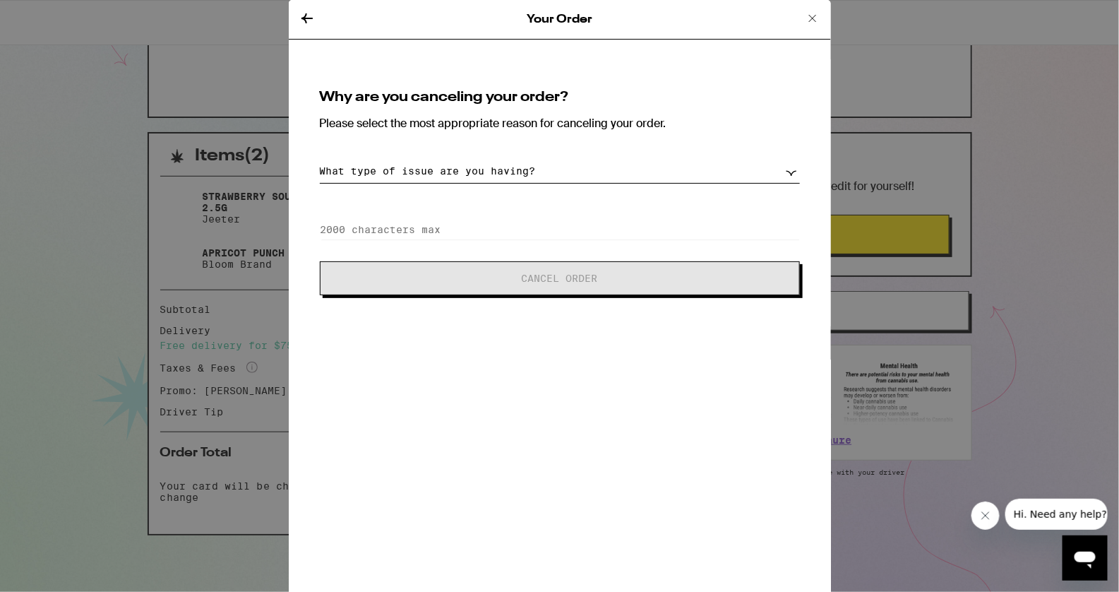
click at [558, 173] on select "What type of issue are you having? Order taking too long Order arriving too soo…" at bounding box center [560, 171] width 480 height 25
select select "arriving-too-soon"
click at [320, 159] on select "What type of issue are you having? Order taking too long Order arriving too soo…" at bounding box center [560, 171] width 480 height 25
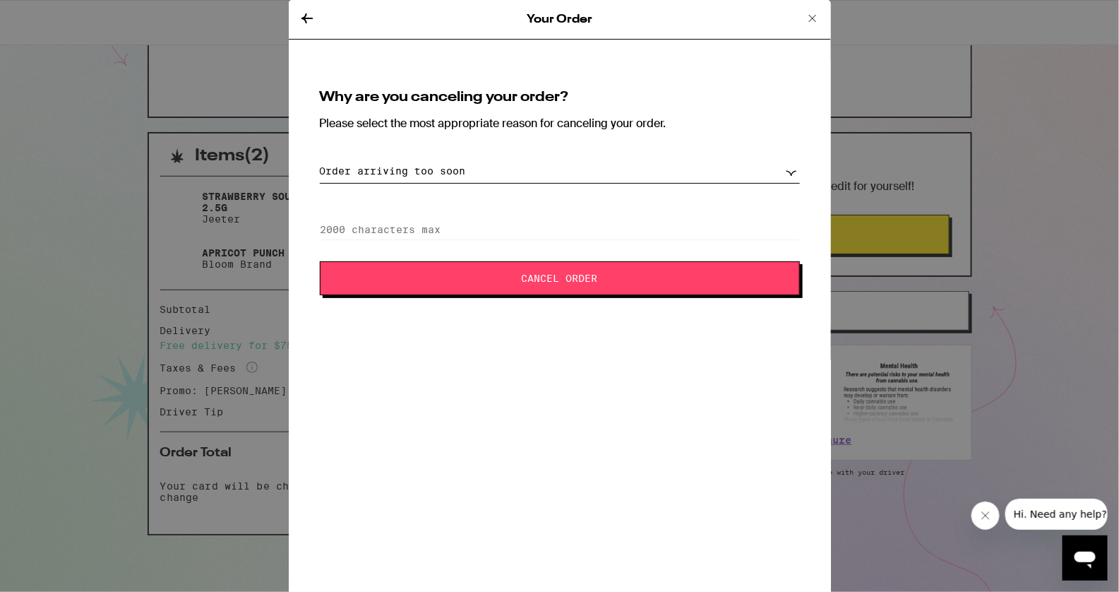
click at [472, 277] on span "Cancel Order" at bounding box center [560, 278] width 366 height 10
